Goal: Task Accomplishment & Management: Manage account settings

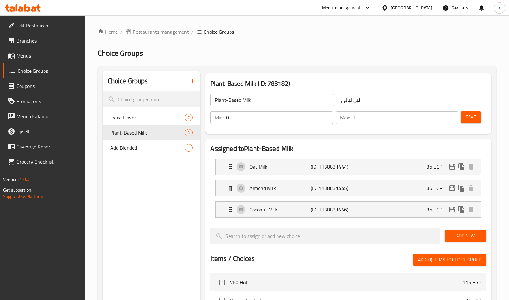
click at [173, 32] on span "Restaurants management" at bounding box center [161, 32] width 56 height 8
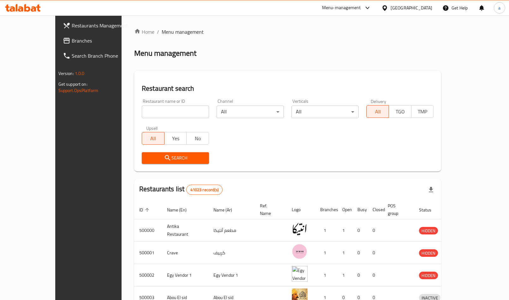
click at [72, 43] on span "Branches" at bounding box center [103, 41] width 63 height 8
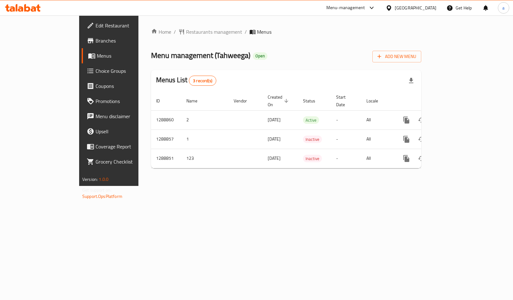
click at [82, 78] on link "Choice Groups" at bounding box center [123, 70] width 83 height 15
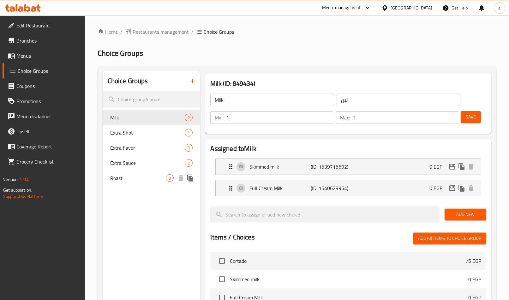
click at [125, 173] on div "Roast 3" at bounding box center [152, 178] width 98 height 15
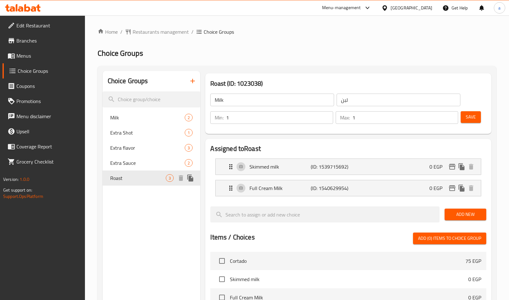
type input "Roast"
type input "التحميص"
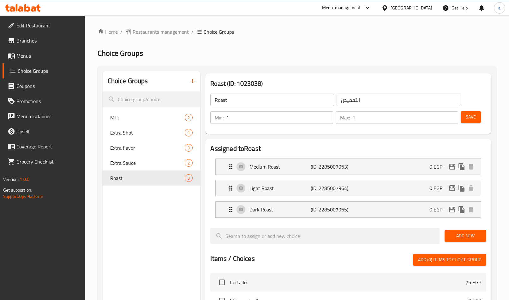
click at [287, 59] on div "Home / Restaurants management / Choice Groups Choice Groups Choice Groups Milk …" at bounding box center [296, 268] width 398 height 480
